Goal: Task Accomplishment & Management: Manage account settings

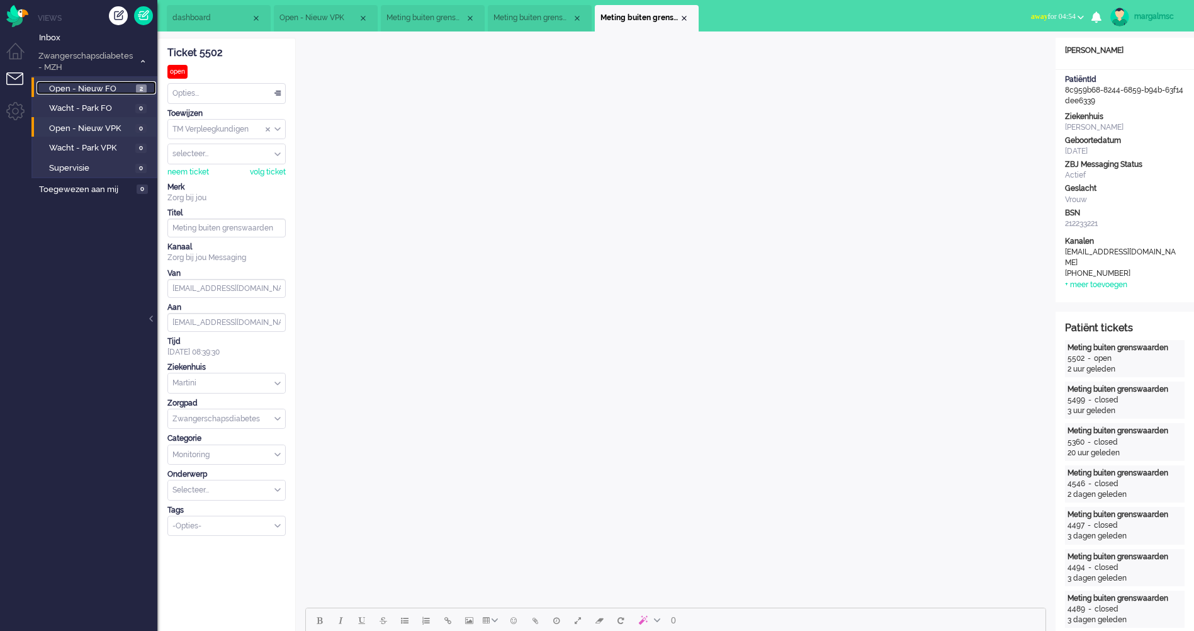
click at [104, 89] on span "Open - Nieuw FO" at bounding box center [91, 89] width 84 height 12
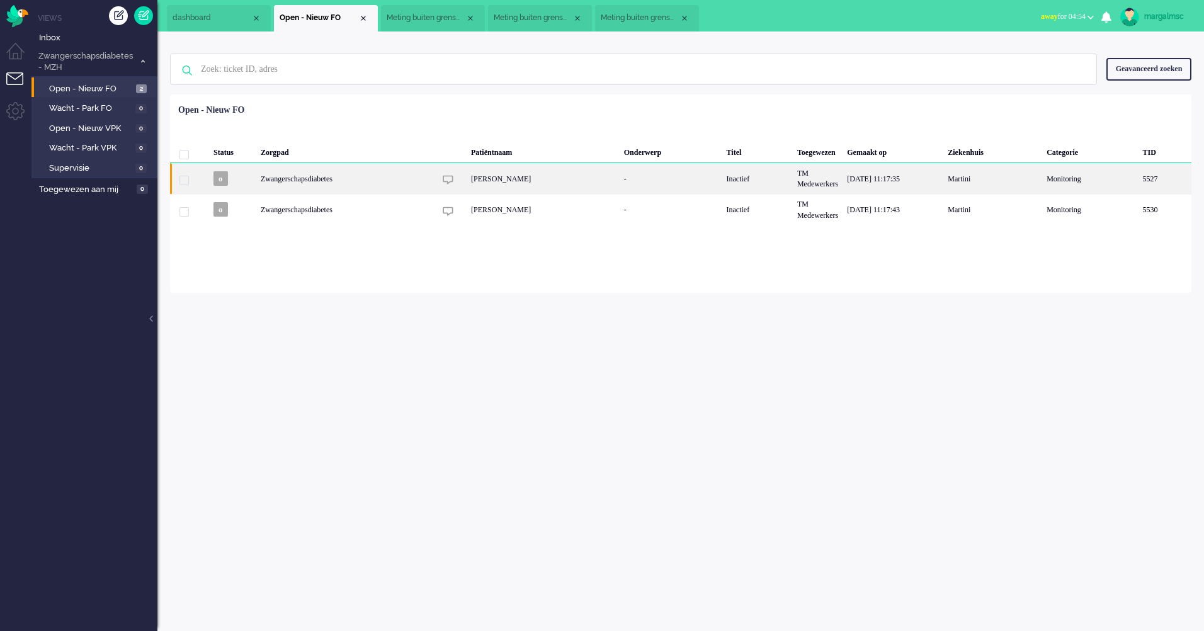
click at [614, 177] on div "[PERSON_NAME]" at bounding box center [542, 178] width 153 height 31
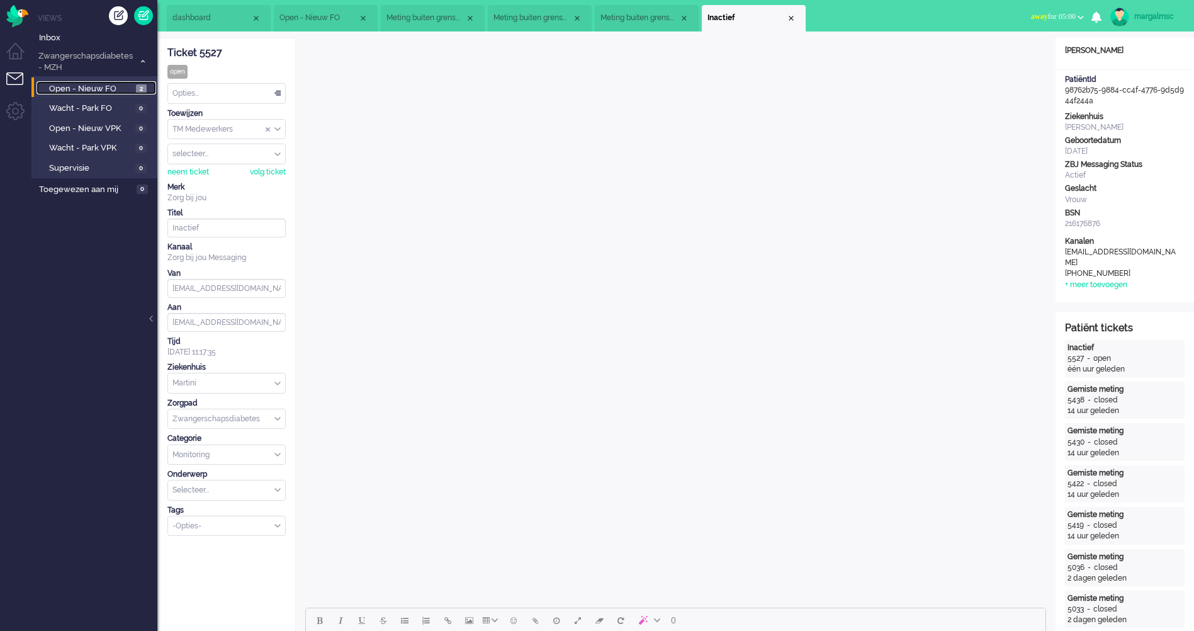
click at [104, 91] on span "Open - Nieuw FO" at bounding box center [91, 89] width 84 height 12
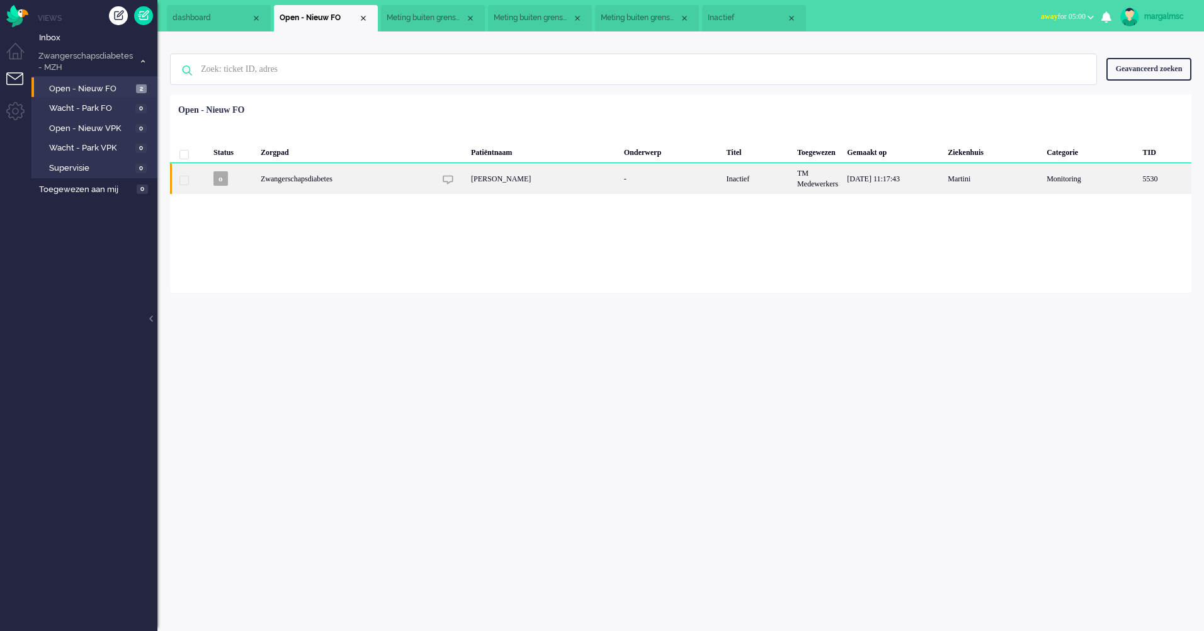
click at [567, 187] on div "[PERSON_NAME]" at bounding box center [542, 178] width 153 height 31
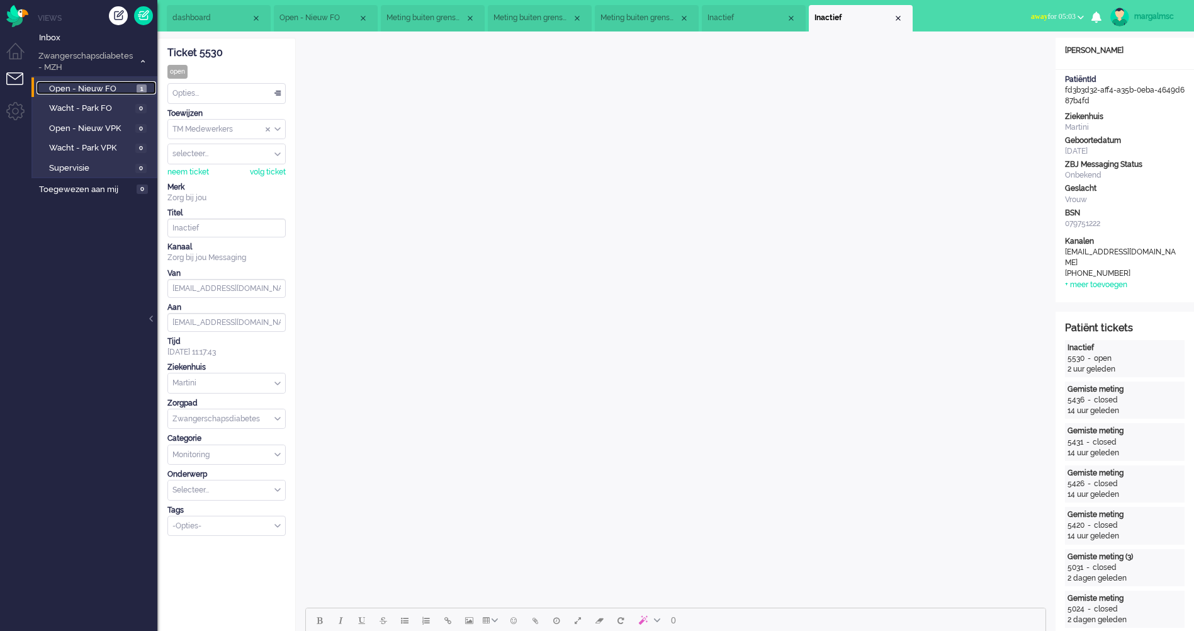
click at [91, 87] on span "Open - Nieuw FO" at bounding box center [91, 89] width 84 height 12
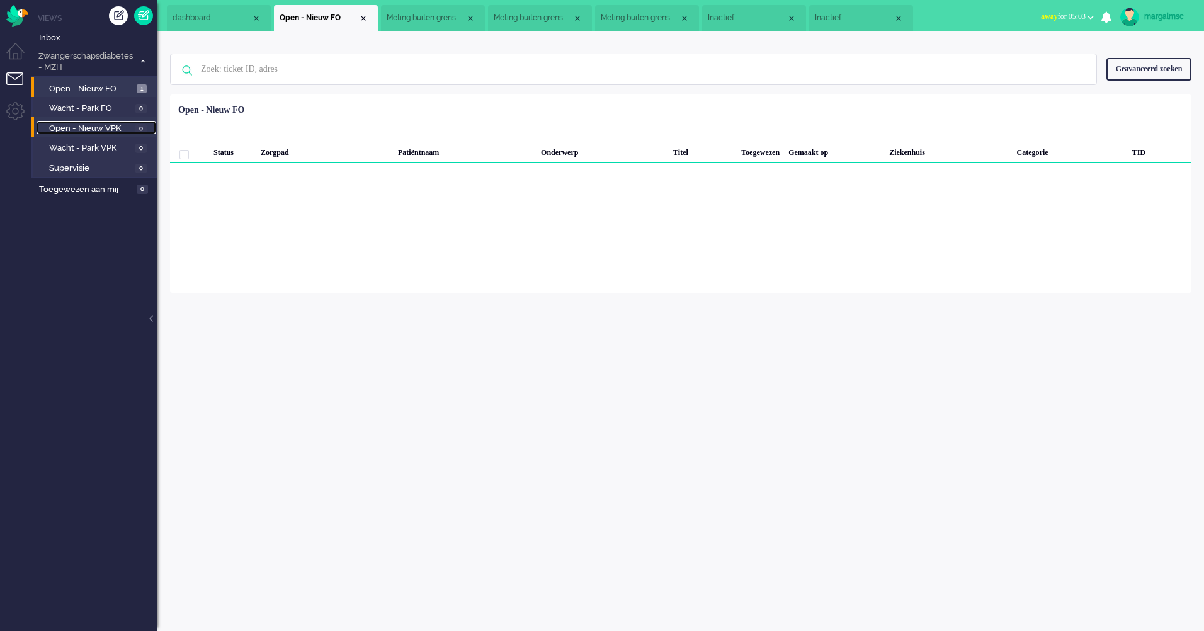
click at [94, 133] on span "Open - Nieuw VPK" at bounding box center [90, 129] width 83 height 12
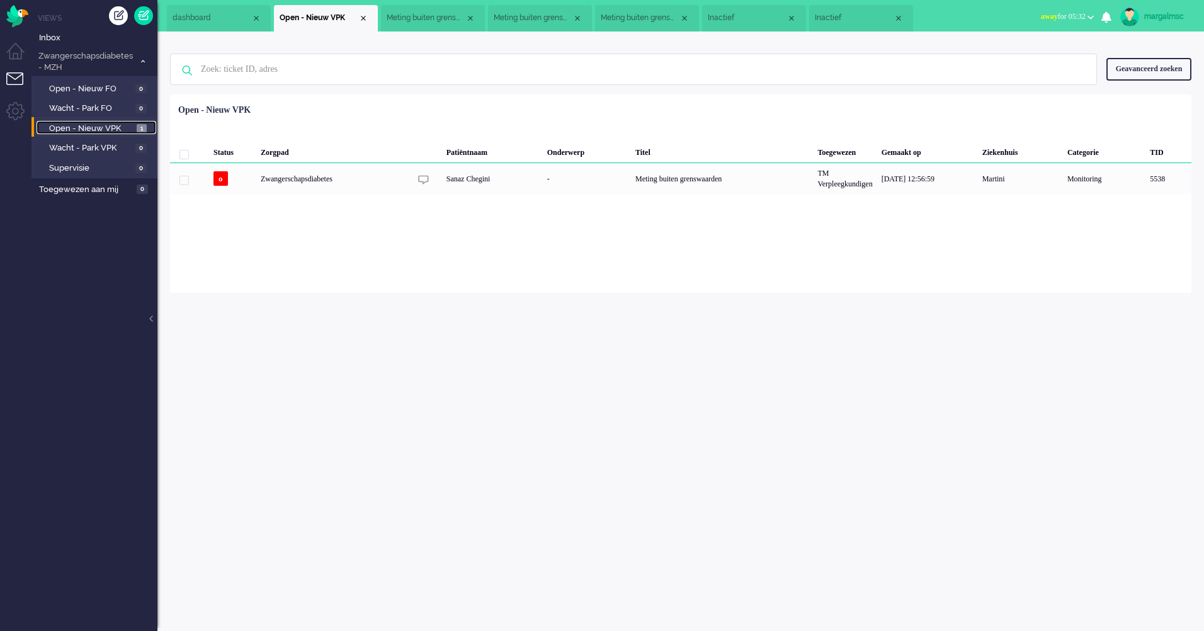
click at [98, 128] on span "Open - Nieuw VPK" at bounding box center [91, 129] width 84 height 12
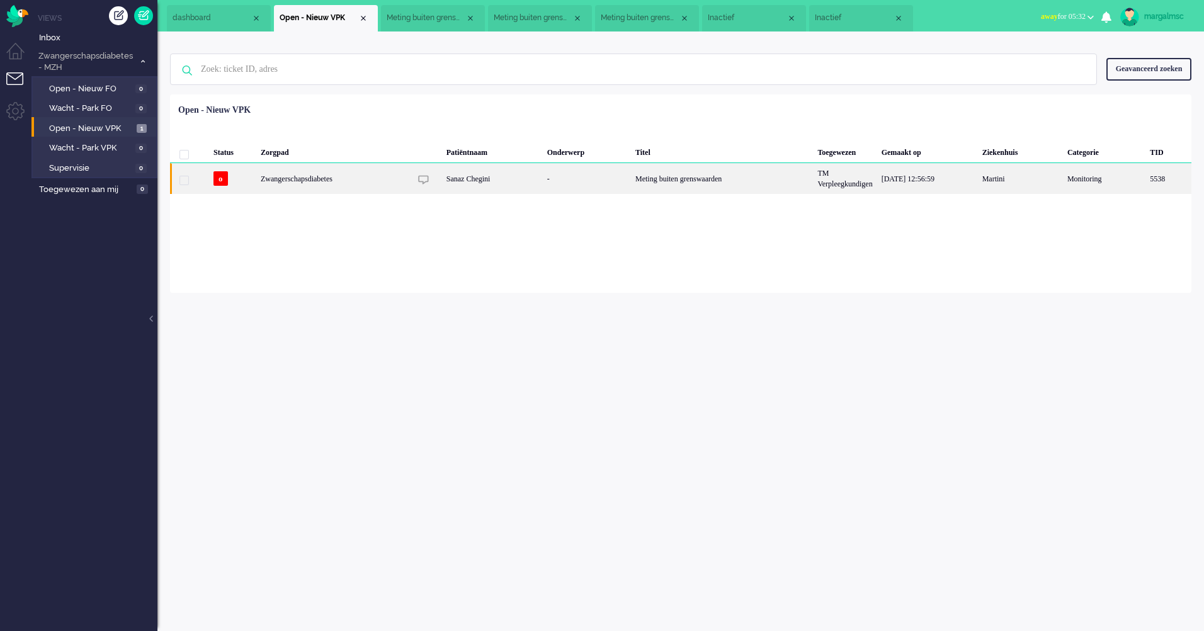
click at [525, 181] on div "Sanaz Chegini" at bounding box center [492, 178] width 101 height 31
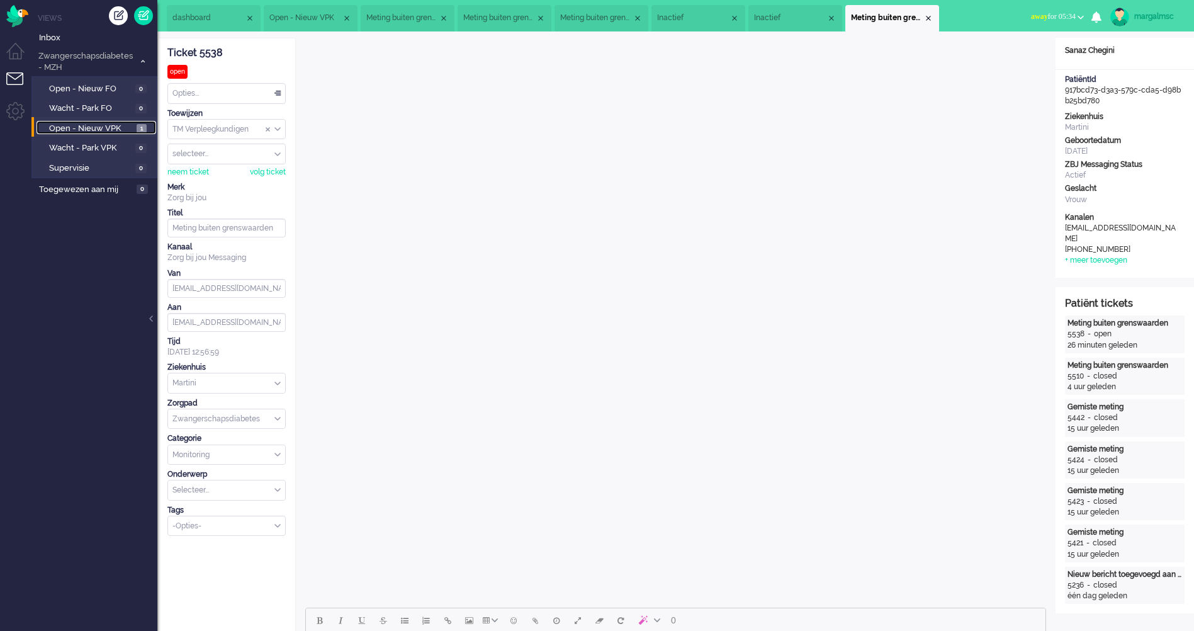
click at [100, 127] on span "Open - Nieuw VPK" at bounding box center [91, 129] width 84 height 12
